Goal: Transaction & Acquisition: Purchase product/service

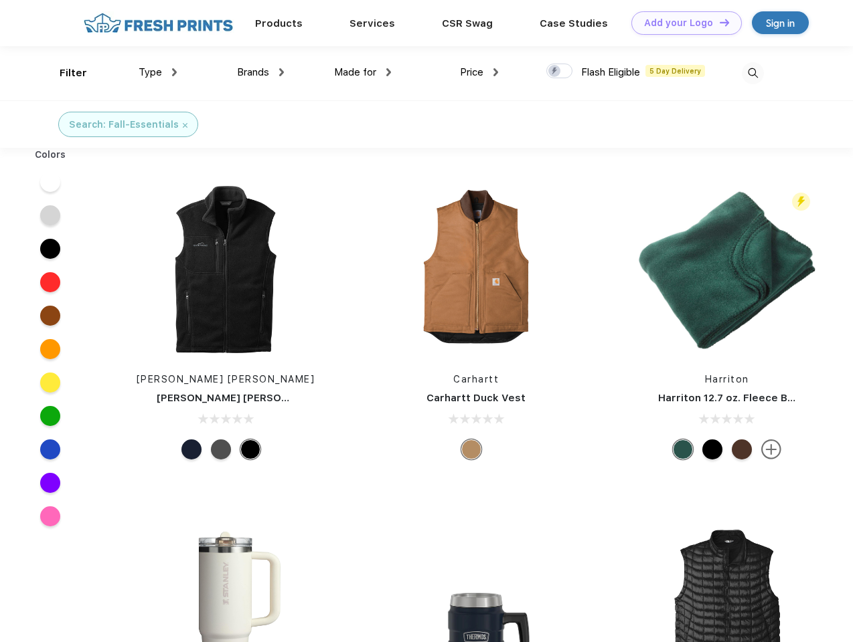
click at [681, 23] on link "Add your Logo Design Tool" at bounding box center [686, 22] width 110 height 23
click at [0, 0] on div "Design Tool" at bounding box center [0, 0] width 0 height 0
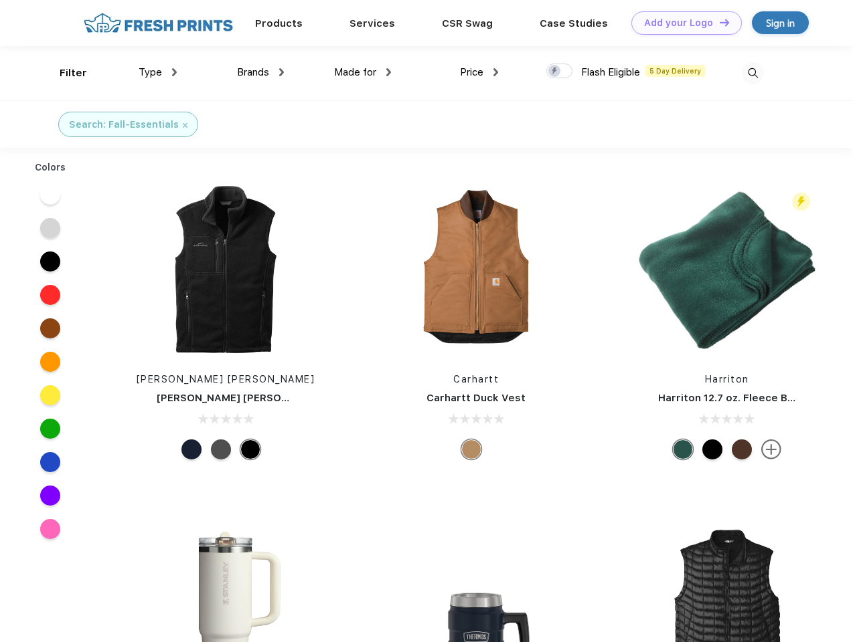
click at [718, 22] on link "Add your Logo Design Tool" at bounding box center [686, 22] width 110 height 23
click at [64, 73] on div "Filter" at bounding box center [73, 73] width 27 height 15
click at [158, 72] on span "Type" at bounding box center [150, 72] width 23 height 12
click at [260, 72] on span "Brands" at bounding box center [253, 72] width 32 height 12
click at [363, 72] on span "Made for" at bounding box center [355, 72] width 42 height 12
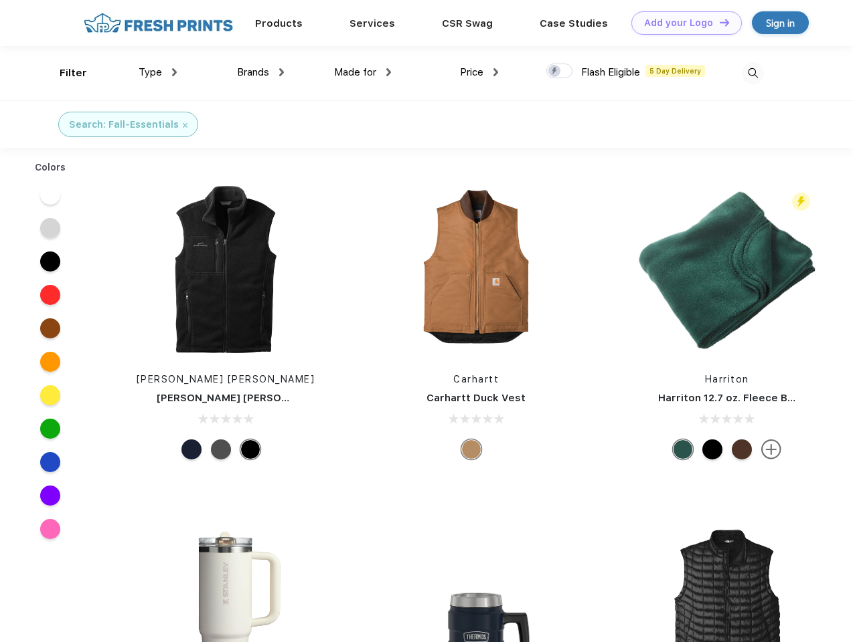
click at [479, 72] on span "Price" at bounding box center [471, 72] width 23 height 12
click at [560, 72] on div at bounding box center [559, 71] width 26 height 15
click at [555, 72] on input "checkbox" at bounding box center [550, 67] width 9 height 9
click at [752, 73] on img at bounding box center [753, 73] width 22 height 22
